Goal: Task Accomplishment & Management: Manage account settings

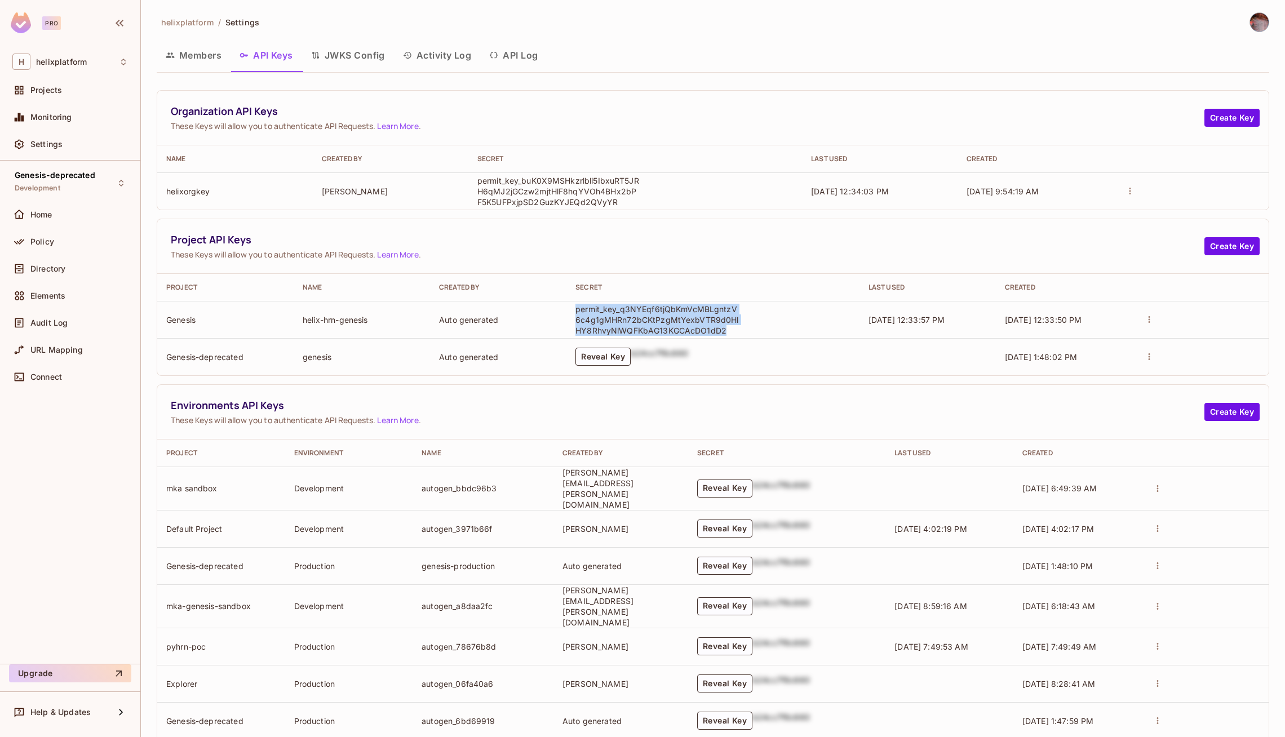
click at [604, 311] on p "permit_key_q3NYEqf6tjQbKmVcMBLgntzV6c4g1gMHRn72bCKtPzgMtYexbVTR9d0HlHY8RhvyNlWQ…" at bounding box center [656, 320] width 163 height 32
drag, startPoint x: 575, startPoint y: 309, endPoint x: 729, endPoint y: 330, distance: 155.3
click at [729, 330] on td "permit_key_q3NYEqf6tjQbKmVcMBLgntzV6c4g1gMHRn72bCKtPzgMtYexbVTR9d0HlHY8RhvyNlWQ…" at bounding box center [712, 319] width 293 height 37
copy p "permit_key_q3NYEqf6tjQbKmVcMBLgntzV6c4g1gMHRn72bCKtPzgMtYexbVTR9d0HlHY8RhvyNlWQ…"
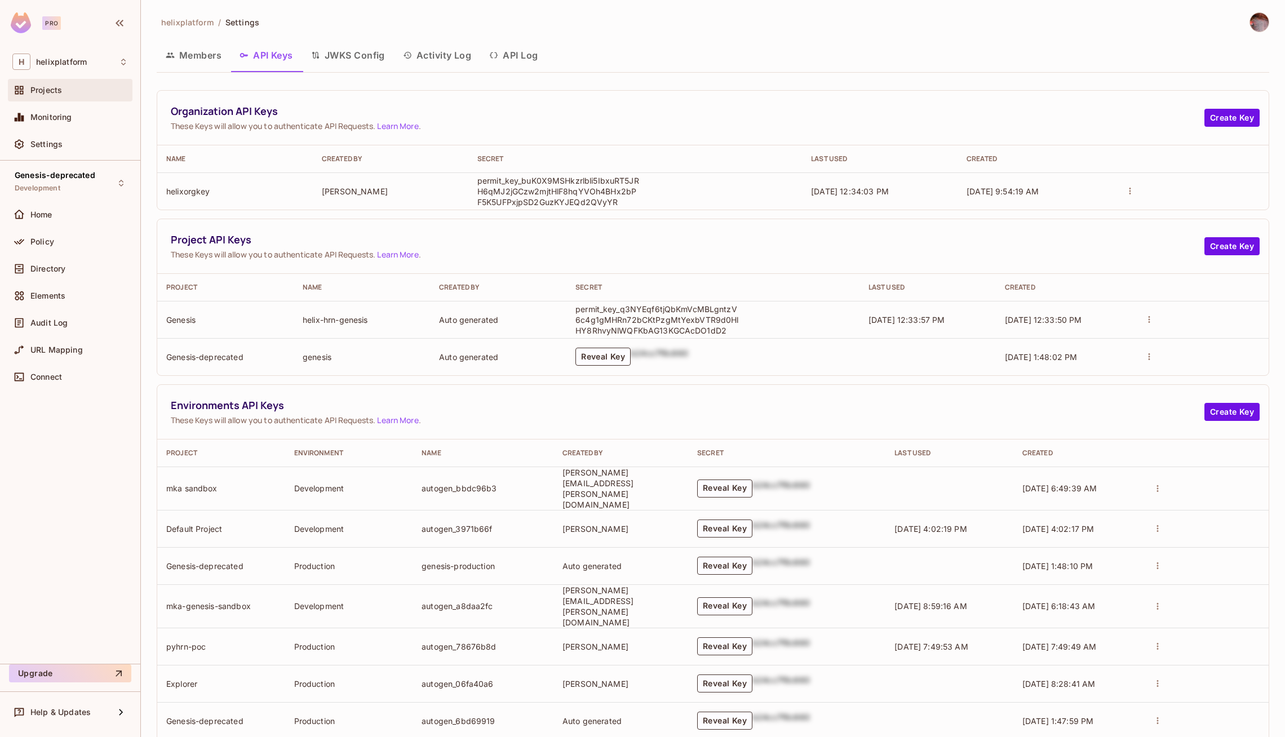
click at [52, 94] on div "Projects" at bounding box center [70, 90] width 116 height 14
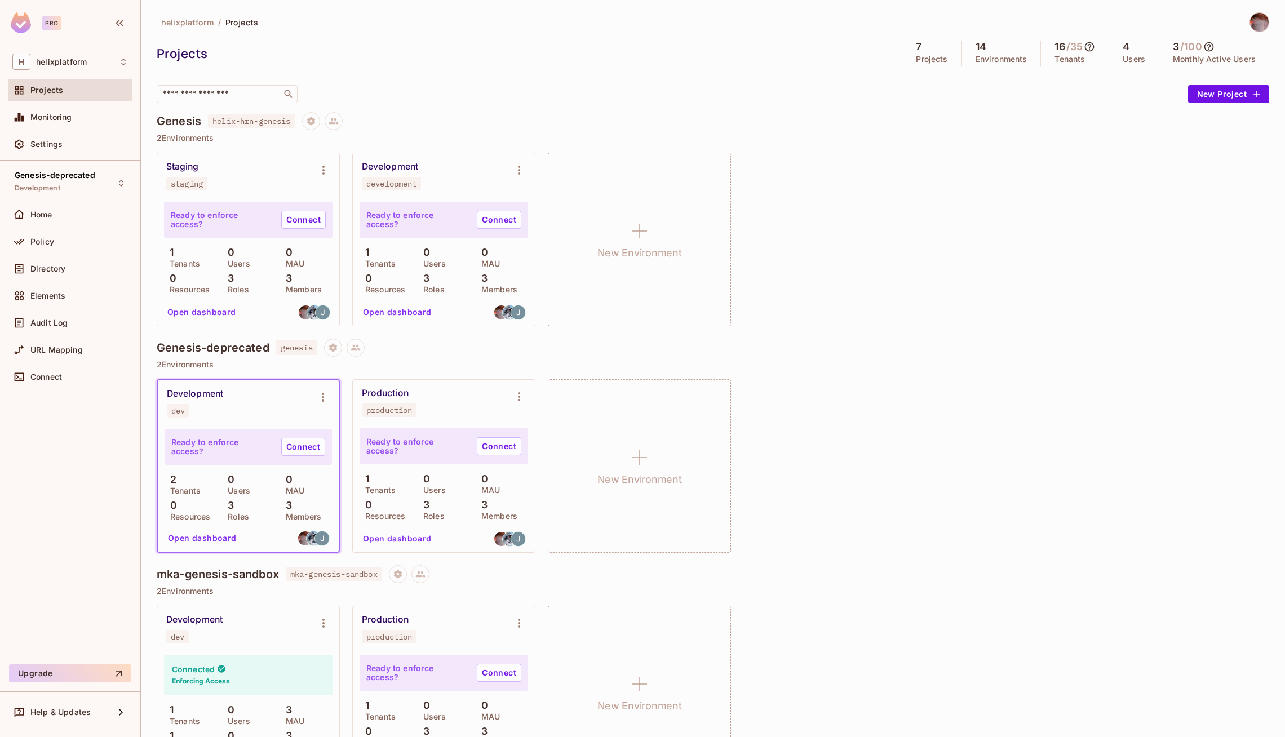
scroll to position [7, 0]
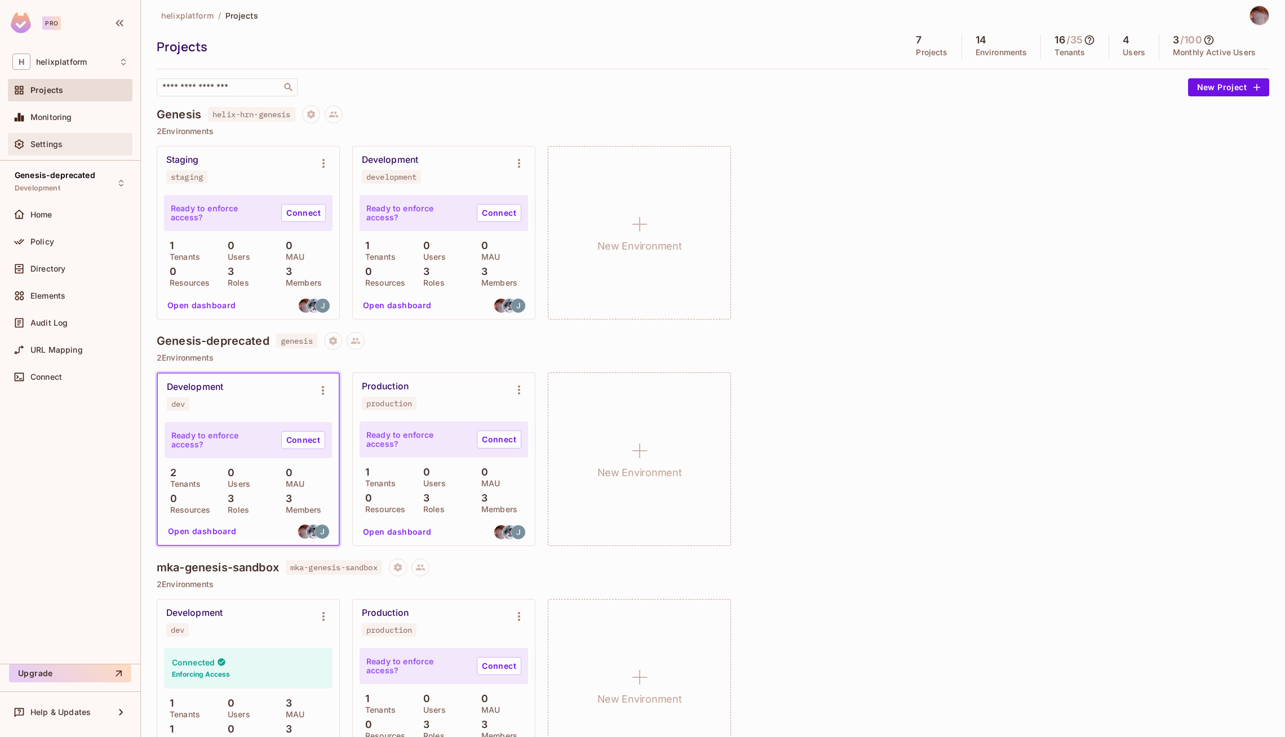
click at [45, 149] on div "Settings" at bounding box center [70, 145] width 116 height 14
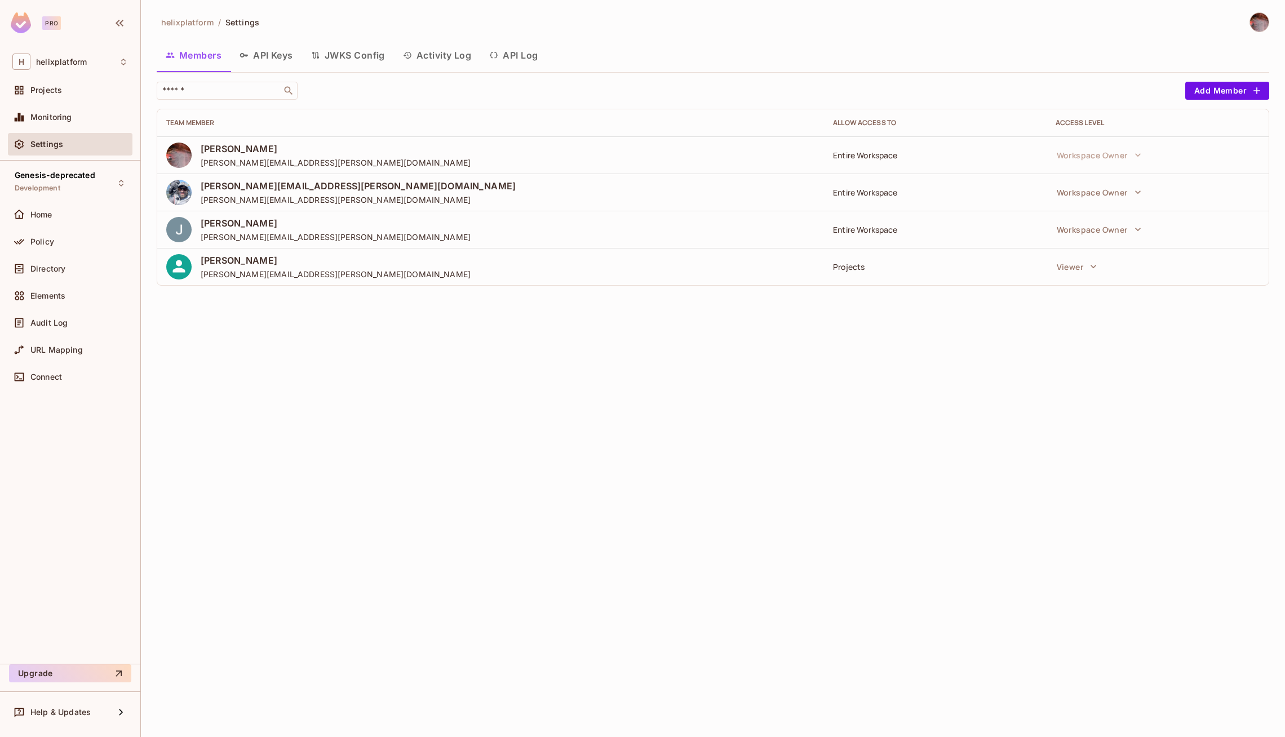
click at [279, 60] on button "API Keys" at bounding box center [267, 55] width 72 height 28
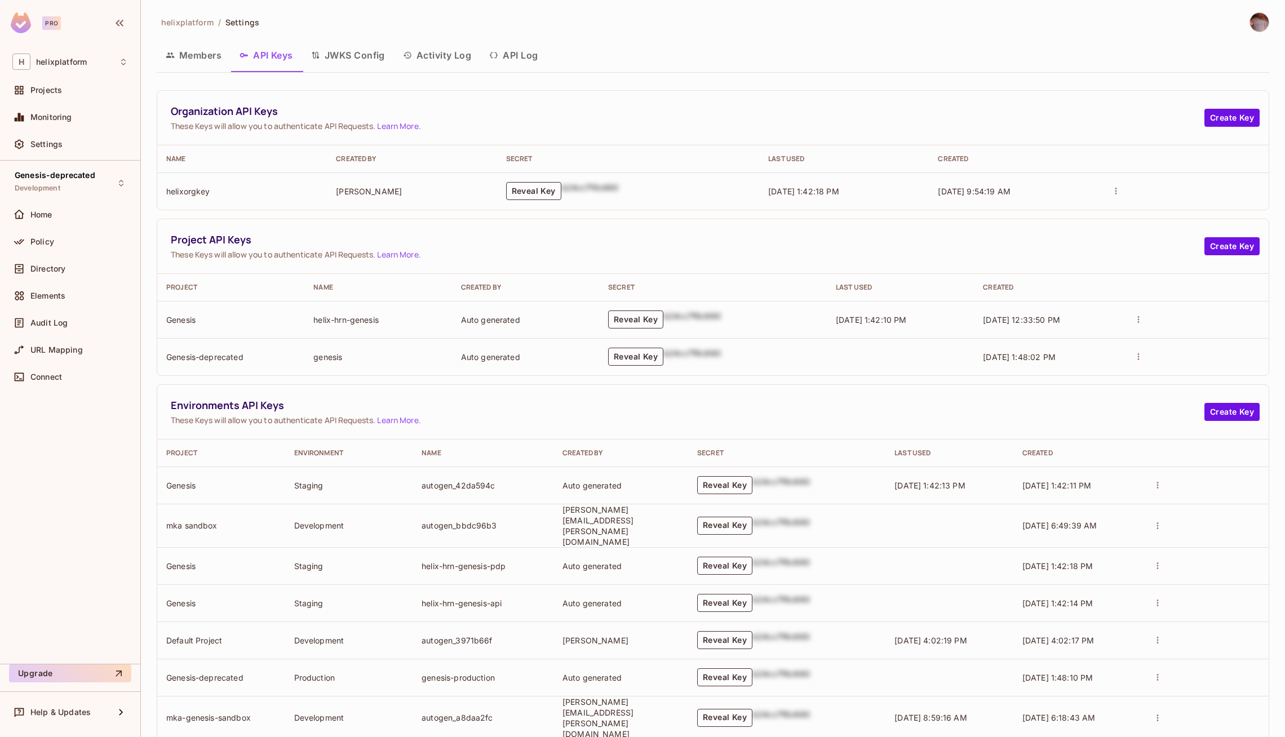
scroll to position [162, 0]
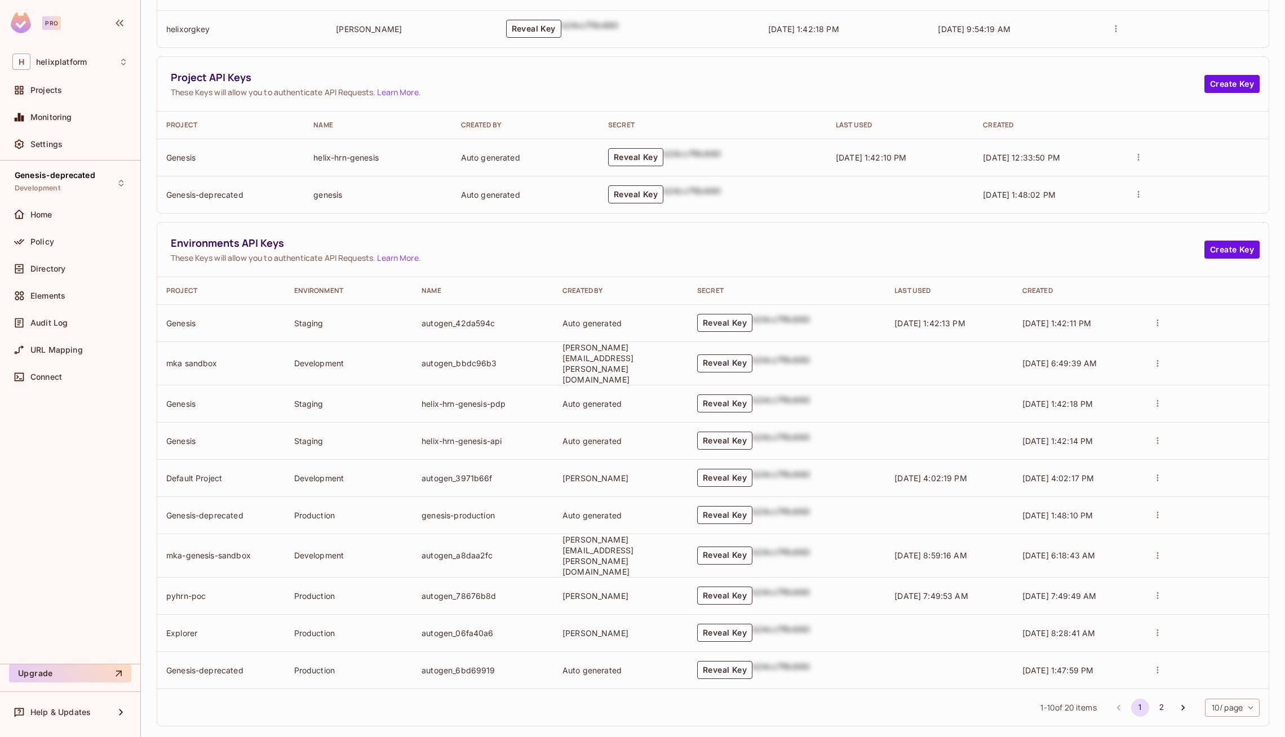
click at [1163, 399] on icon "actions" at bounding box center [1158, 403] width 10 height 10
click at [995, 408] on div at bounding box center [642, 368] width 1285 height 737
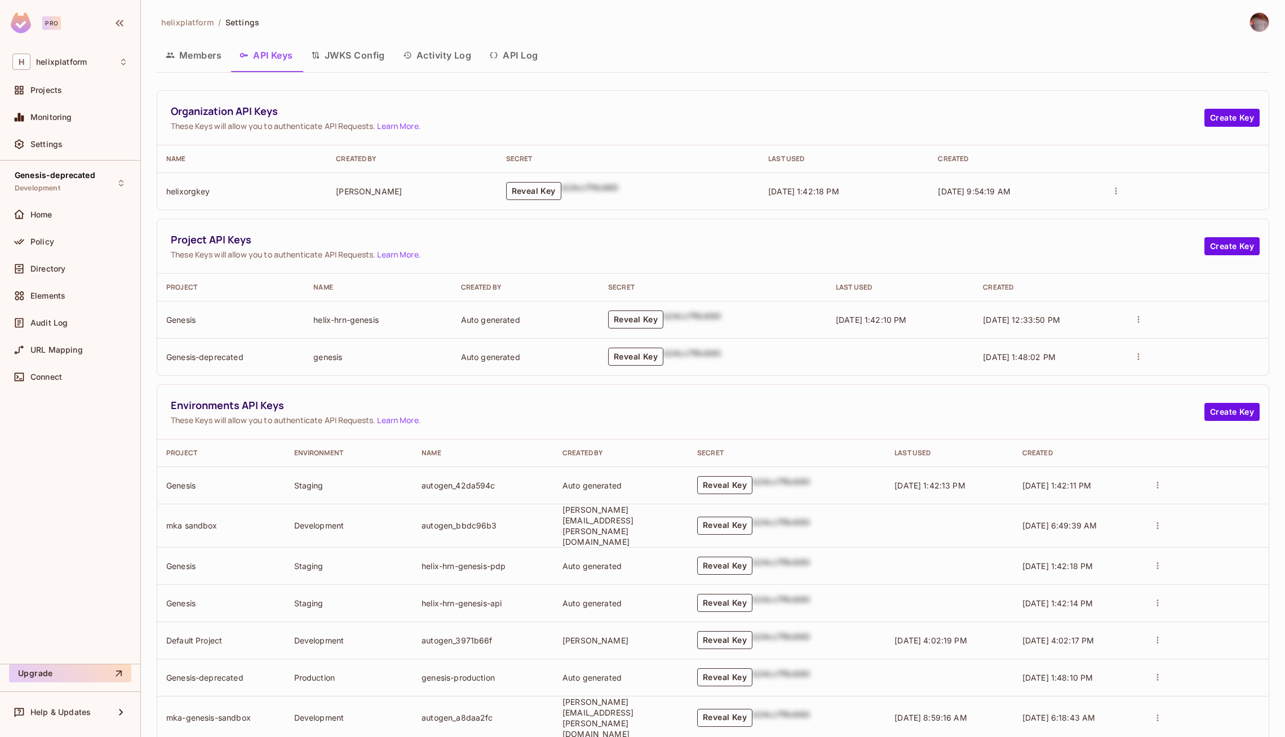
click at [194, 61] on button "Members" at bounding box center [194, 55] width 74 height 28
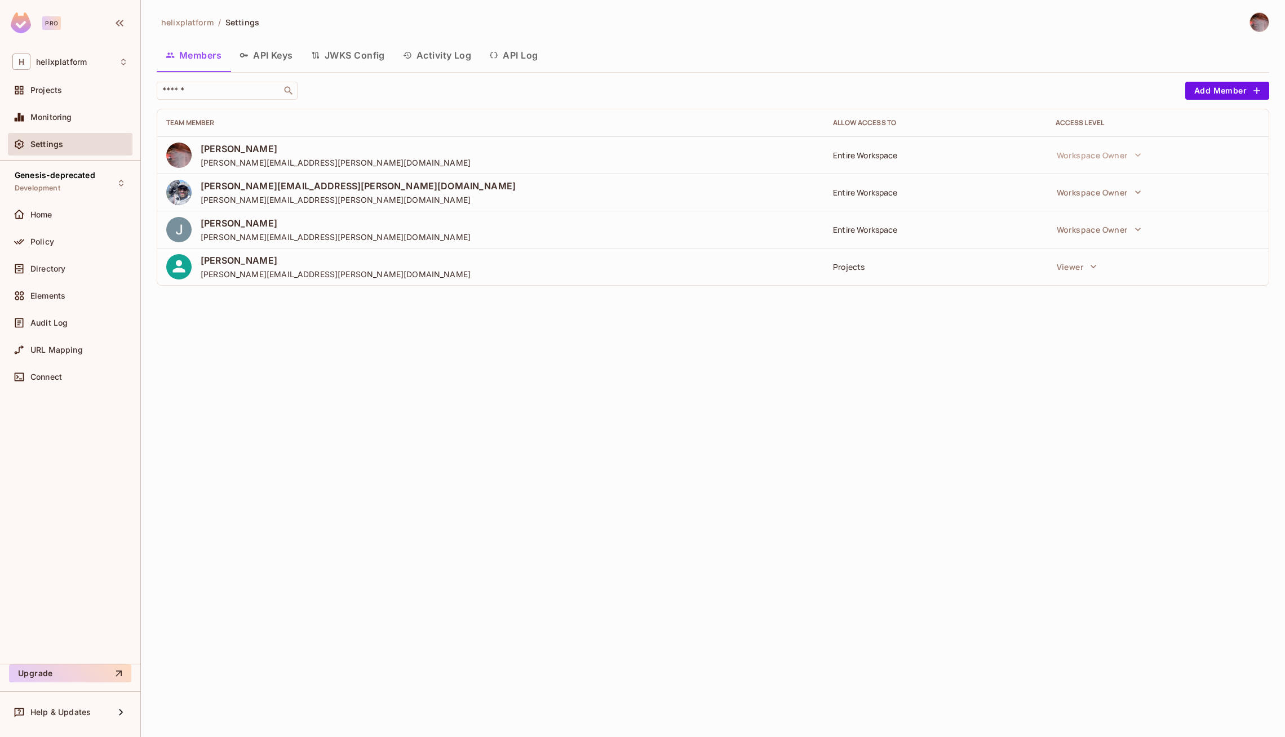
click at [265, 59] on button "API Keys" at bounding box center [267, 55] width 72 height 28
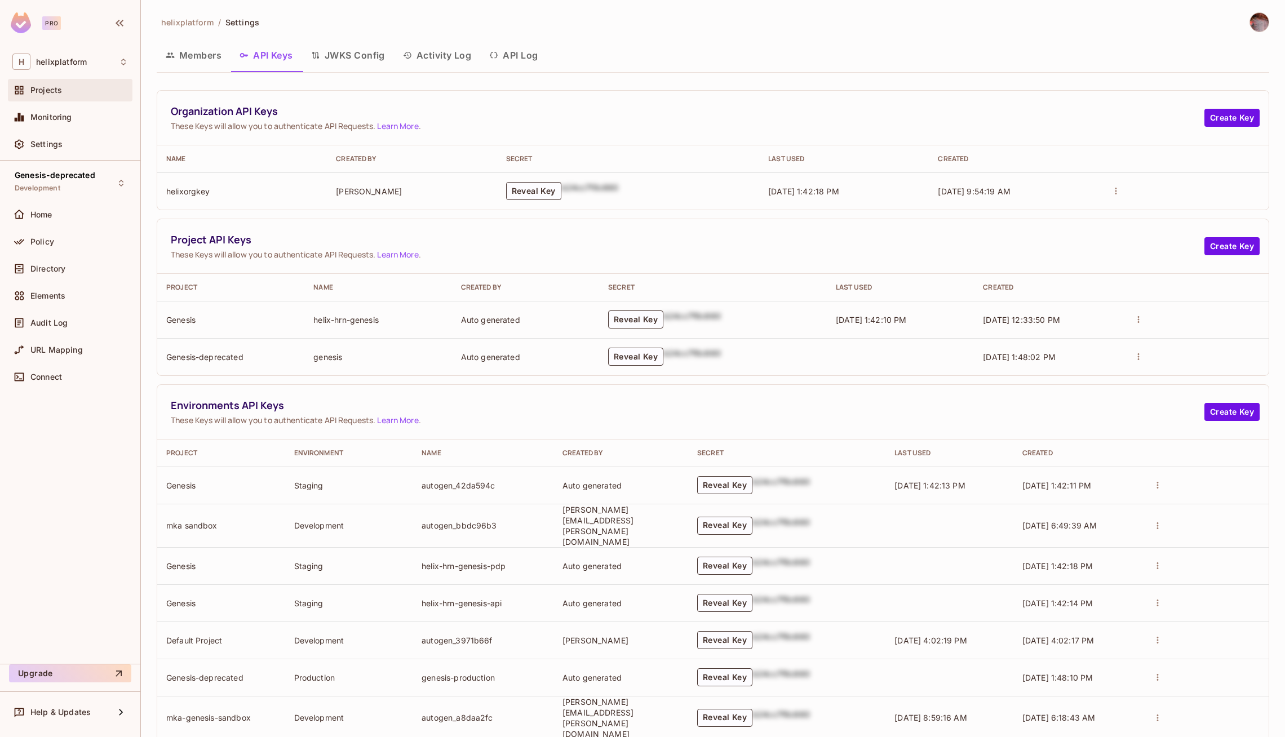
click at [50, 94] on span "Projects" at bounding box center [46, 90] width 32 height 9
